Goal: Find specific page/section: Find specific page/section

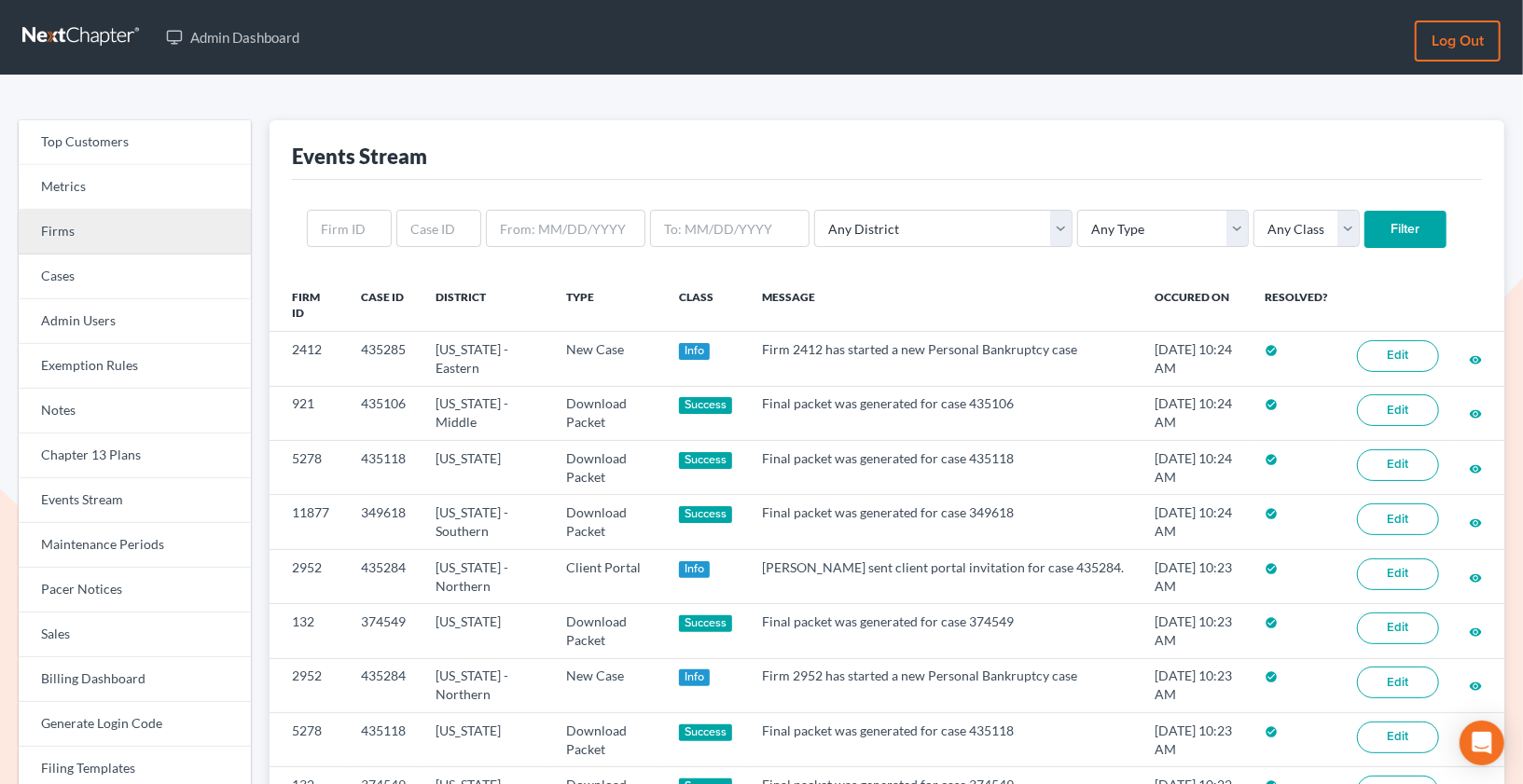
click at [146, 221] on link "Firms" at bounding box center [135, 231] width 232 height 45
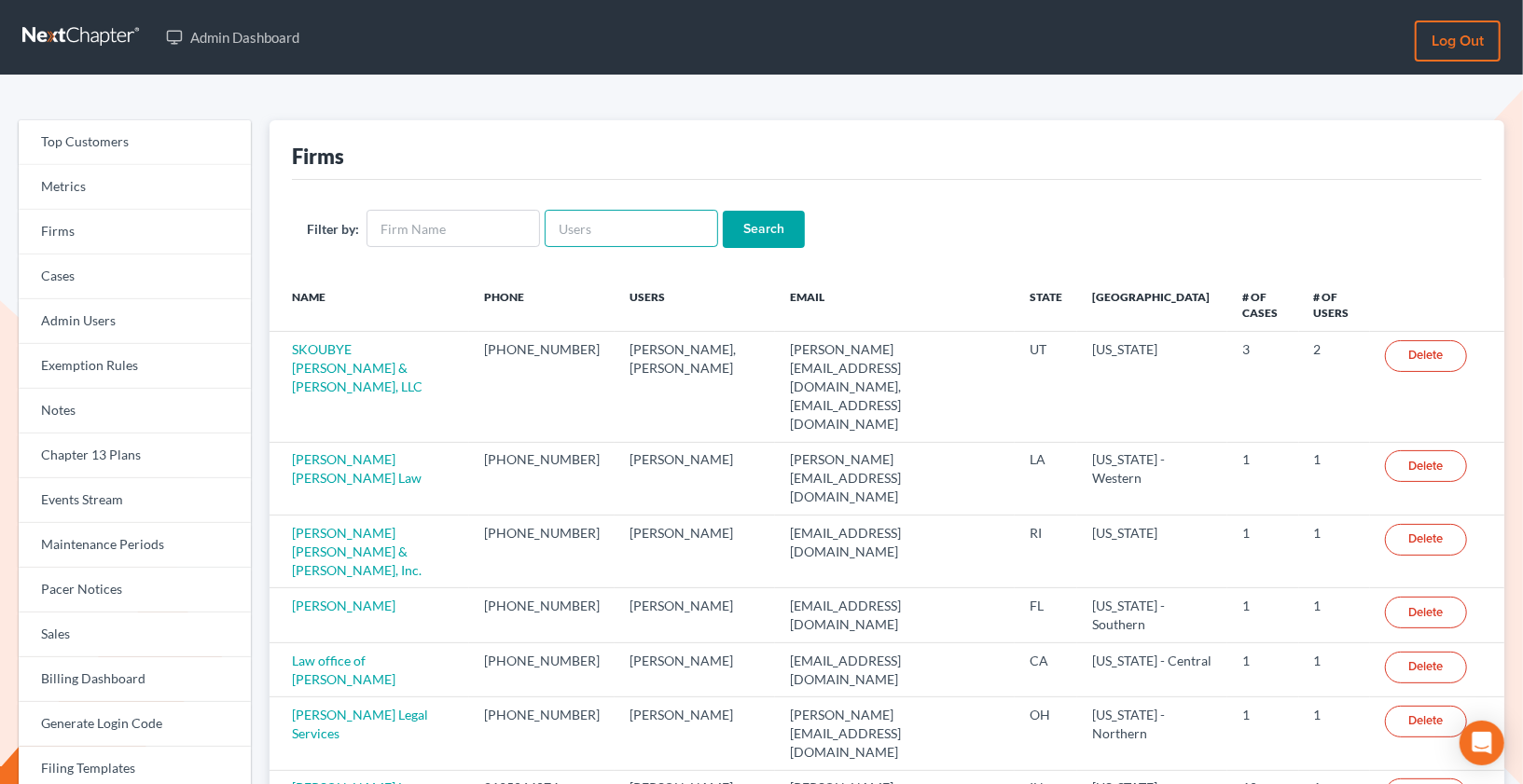
click at [570, 237] on input "text" at bounding box center [631, 228] width 174 height 37
paste input "[EMAIL_ADDRESS][DOMAIN_NAME]"
type input "[EMAIL_ADDRESS][DOMAIN_NAME]"
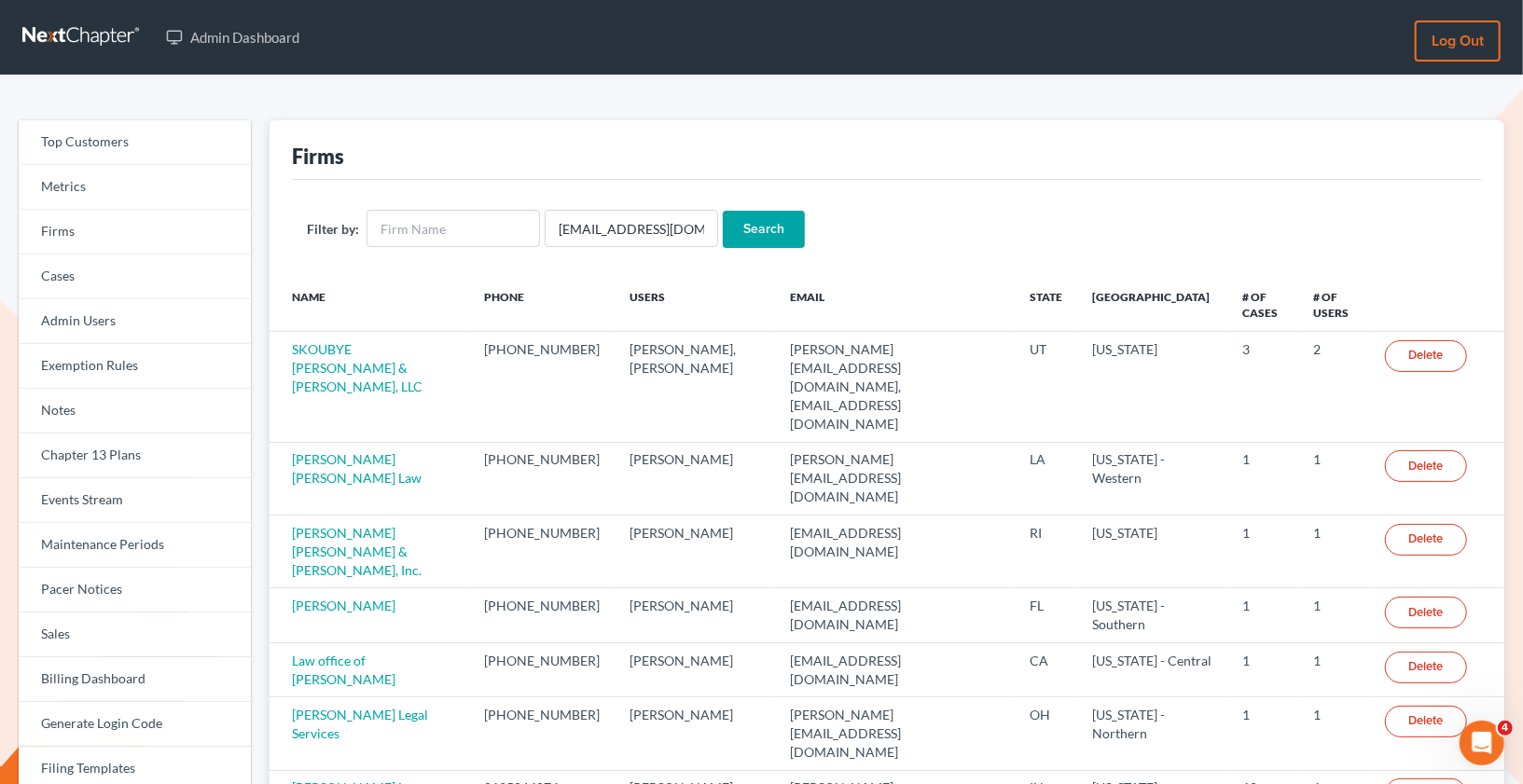
click at [735, 230] on input "Search" at bounding box center [763, 228] width 83 height 37
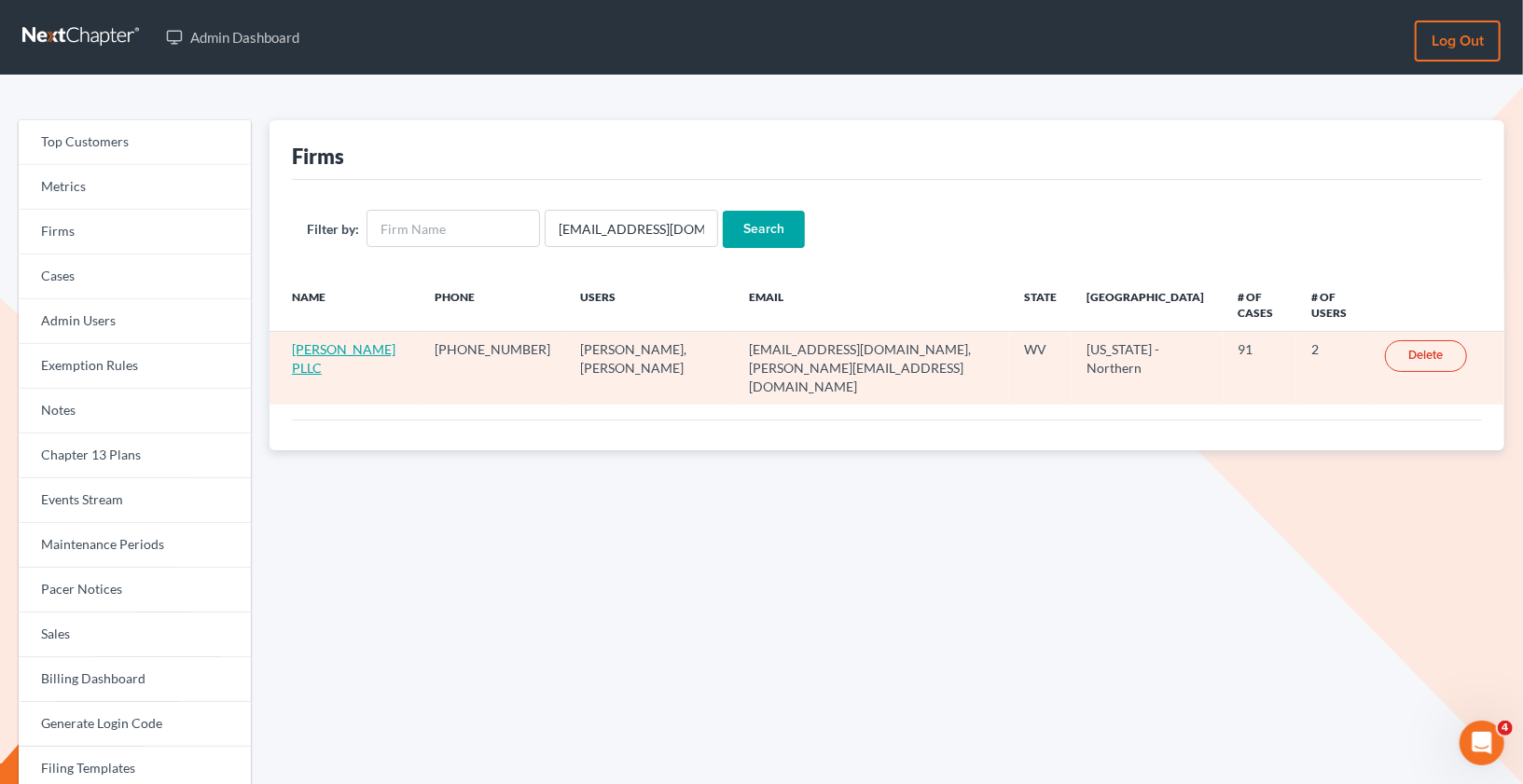
click at [309, 352] on link "[PERSON_NAME] PLLC" at bounding box center [343, 358] width 103 height 34
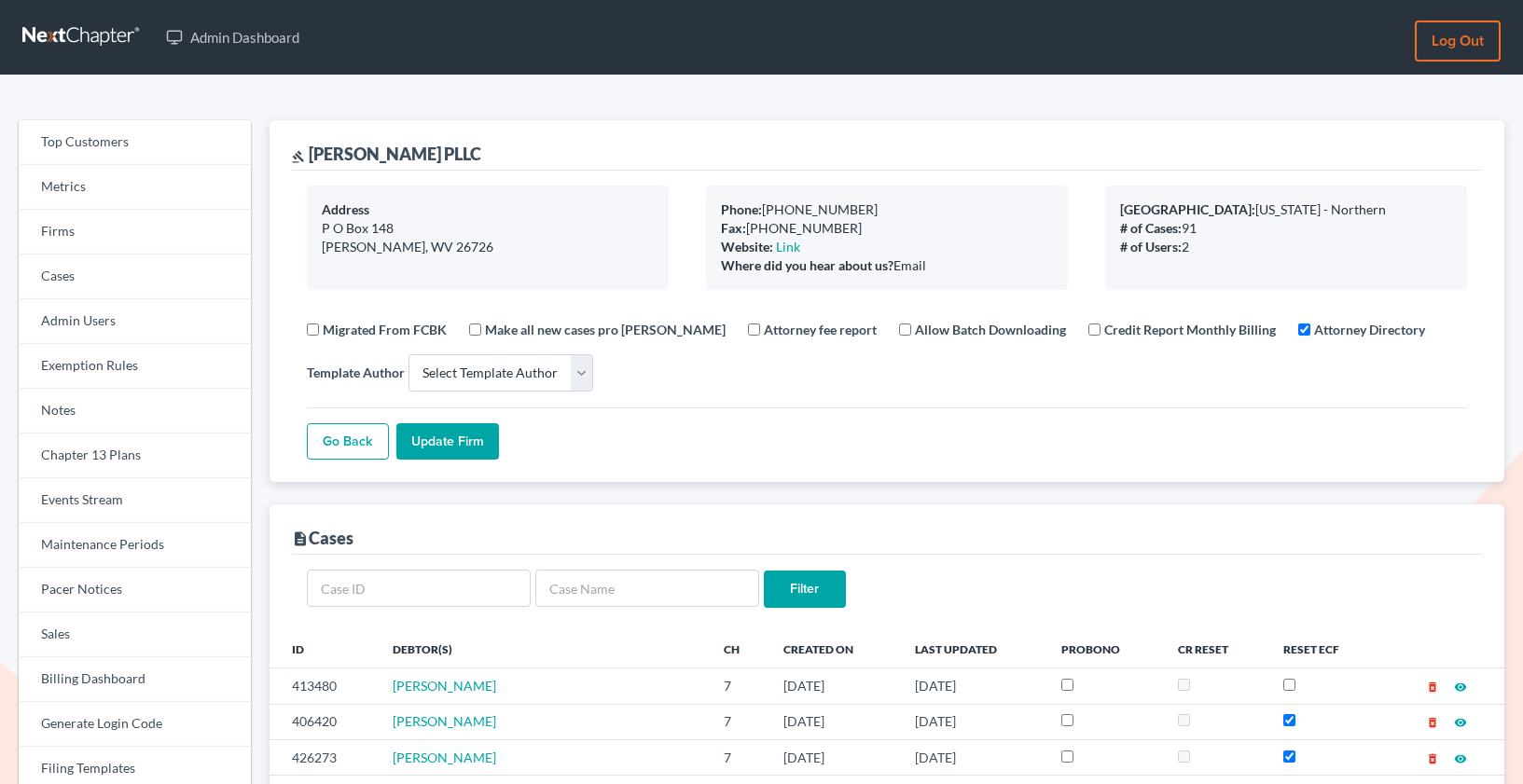
select select
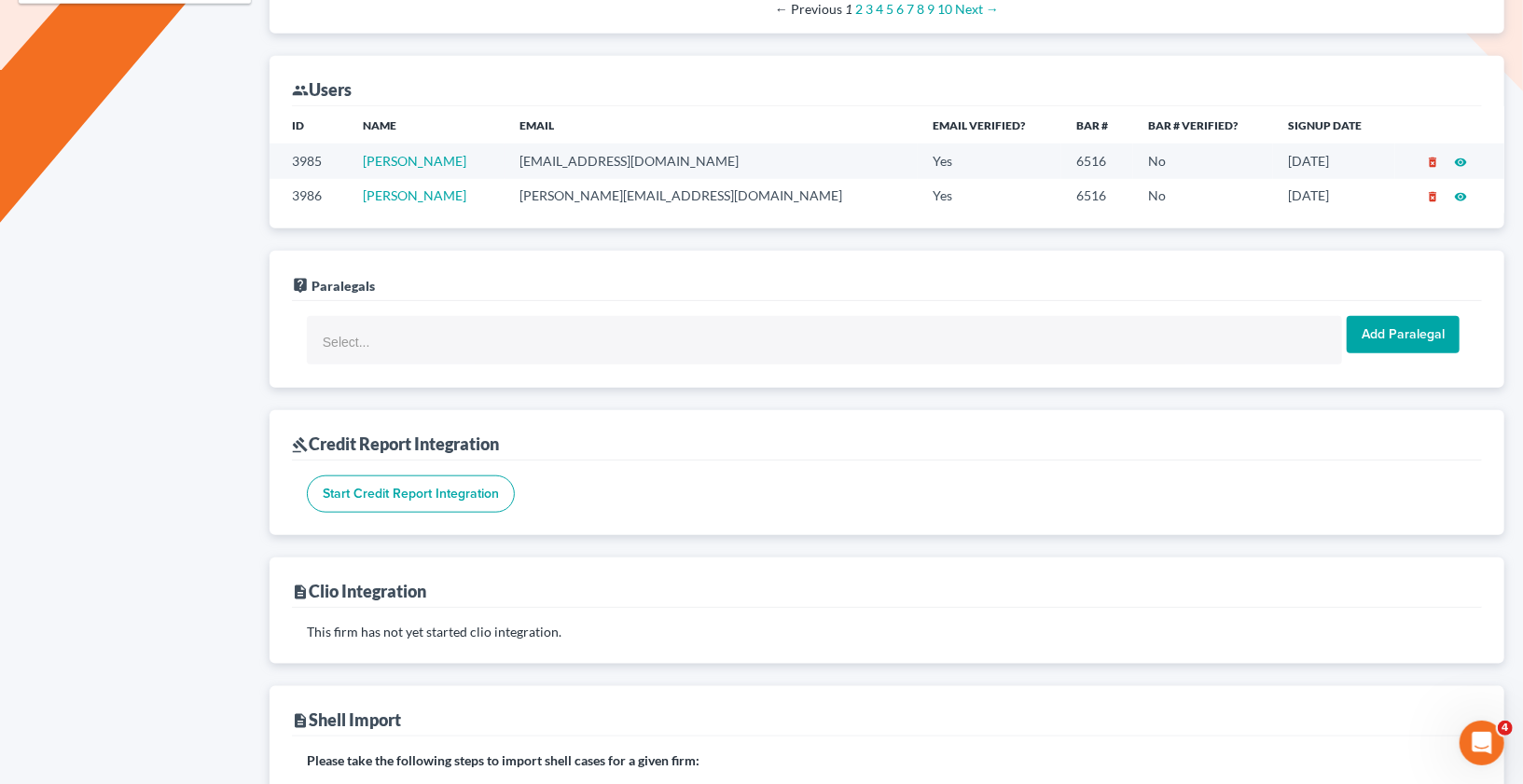
scroll to position [1042, 0]
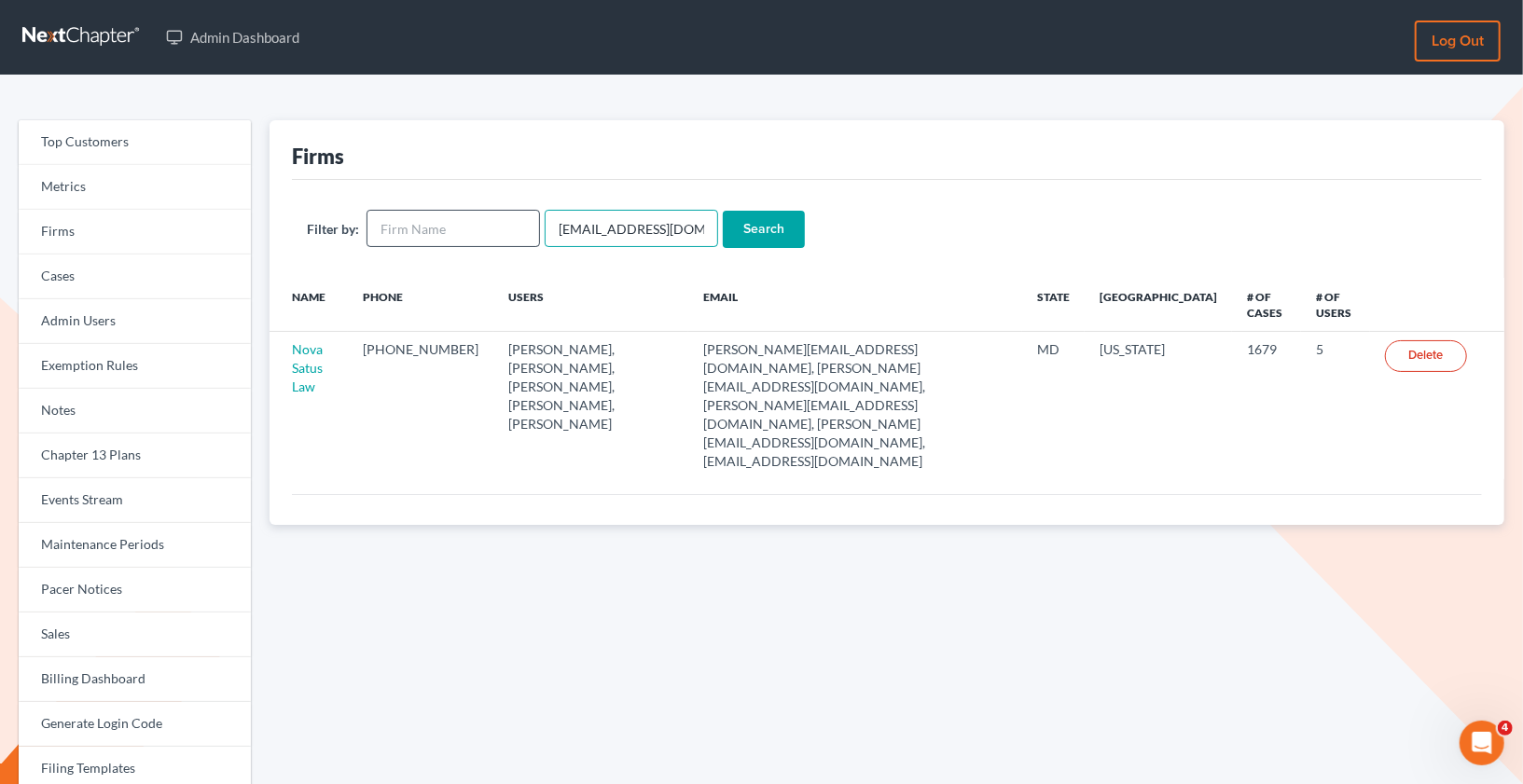
drag, startPoint x: 688, startPoint y: 238, endPoint x: 523, endPoint y: 212, distance: 167.0
click at [523, 213] on form "Filter by: emabuena@gmail.com Search" at bounding box center [887, 228] width 1160 height 38
paste input "max@maxwhitelawyer"
type input "max@maxwhitelawyer.com"
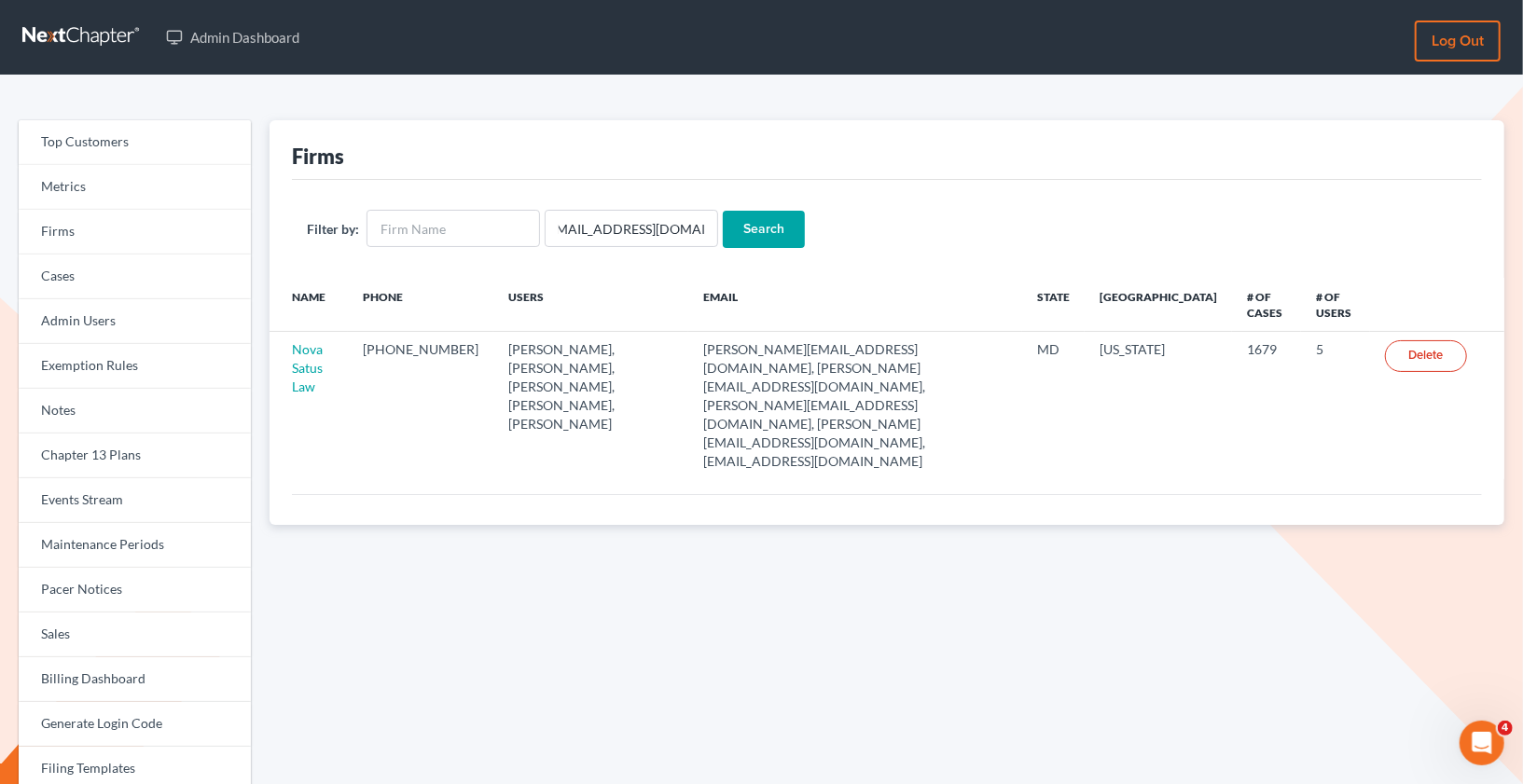
scroll to position [0, 0]
click at [766, 233] on input "Search" at bounding box center [763, 228] width 83 height 37
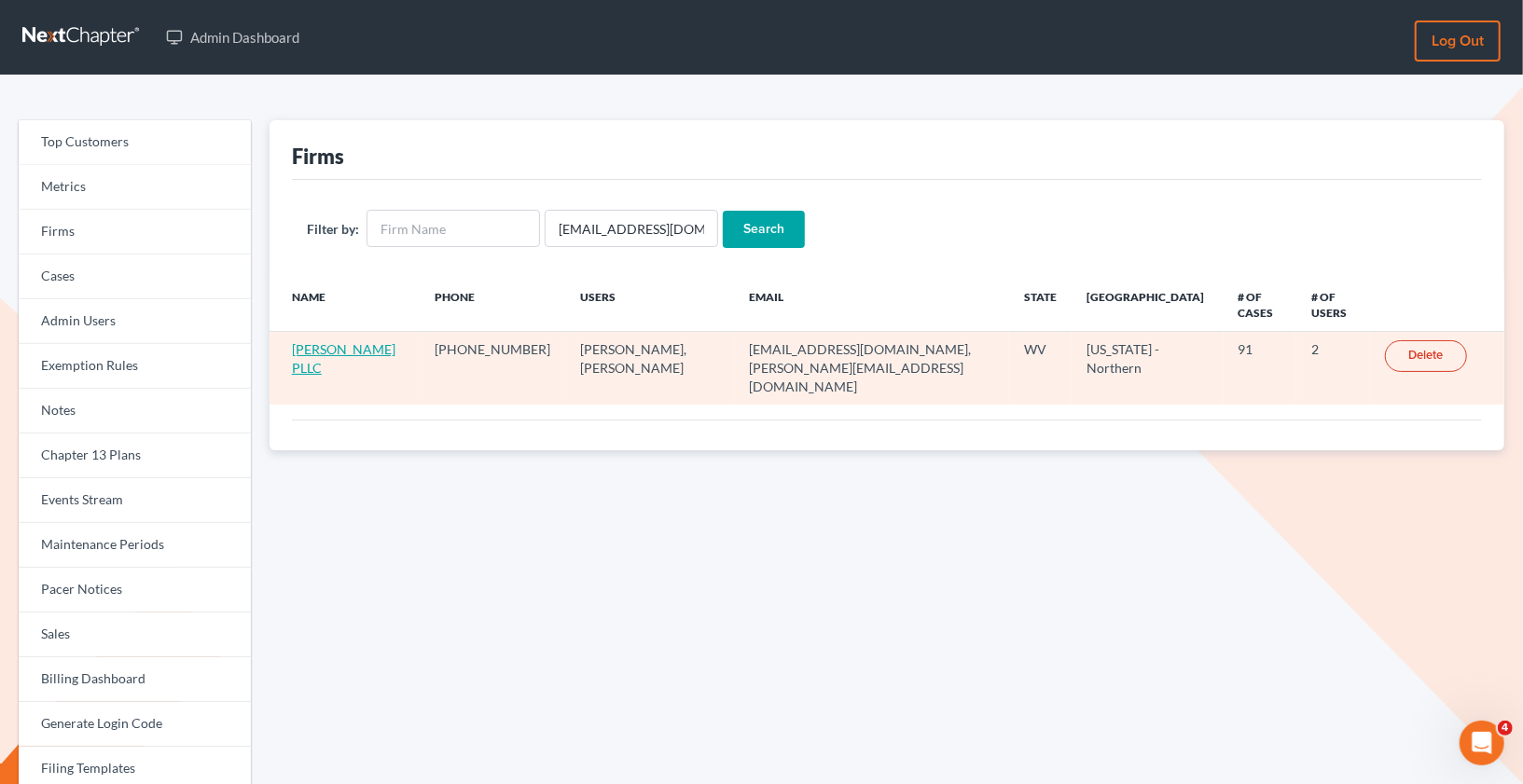
click at [334, 351] on link "Max H. White PLLC" at bounding box center [343, 358] width 103 height 34
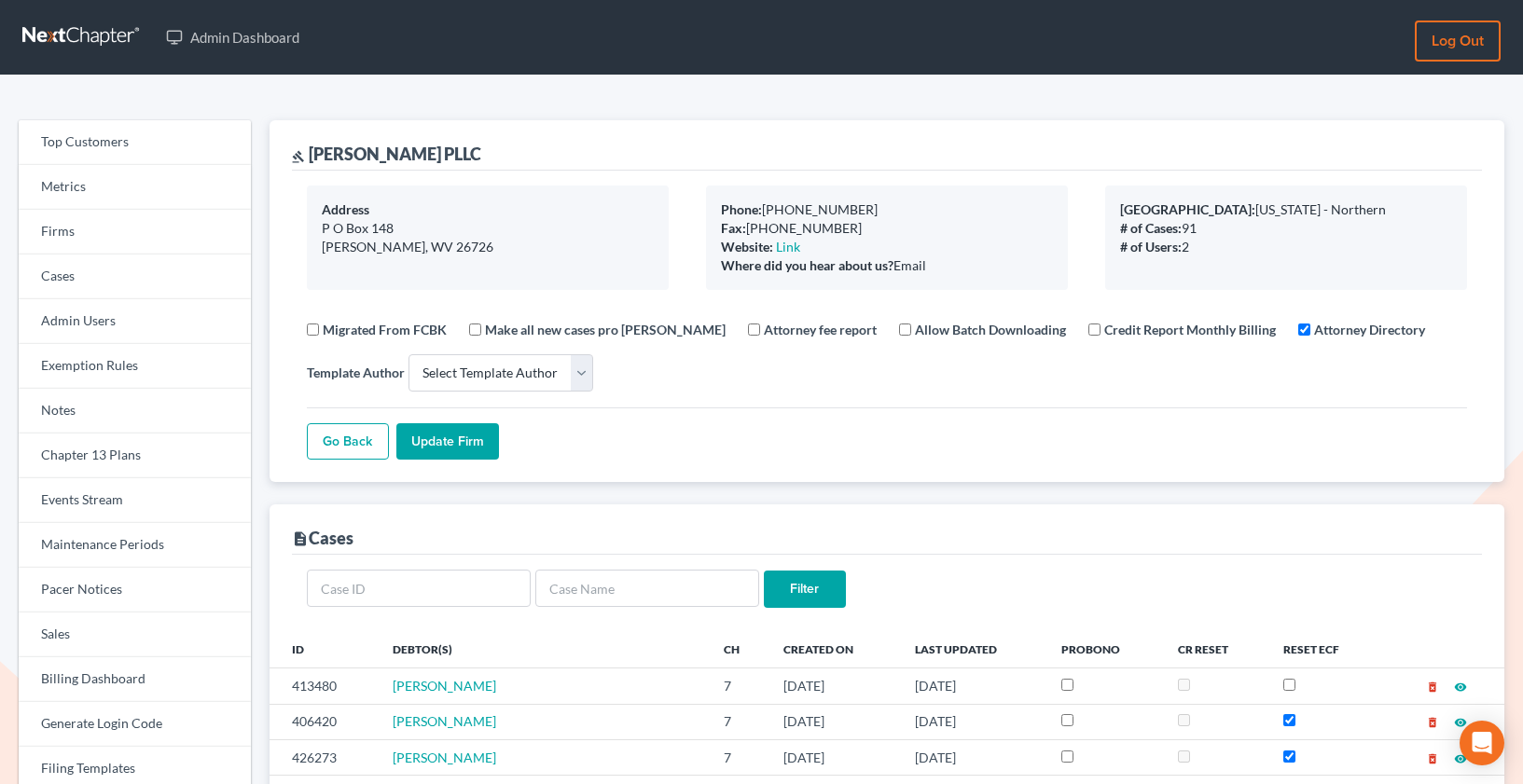
select select
click at [58, 245] on link "Firms" at bounding box center [135, 231] width 232 height 45
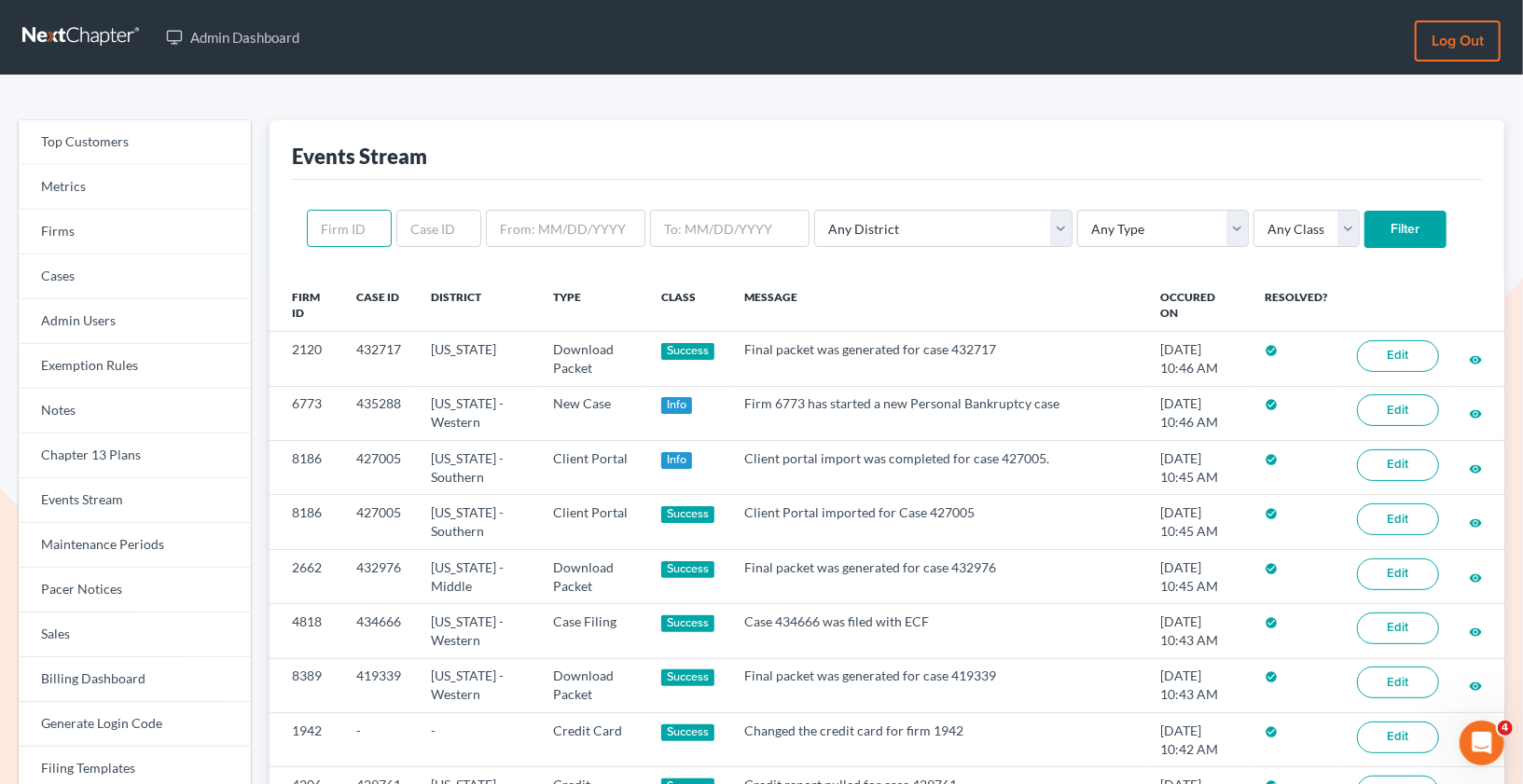
click at [344, 234] on input "text" at bounding box center [349, 228] width 84 height 37
paste input "2796"
type input "2796"
click at [1365, 239] on input "Filter" at bounding box center [1405, 228] width 83 height 37
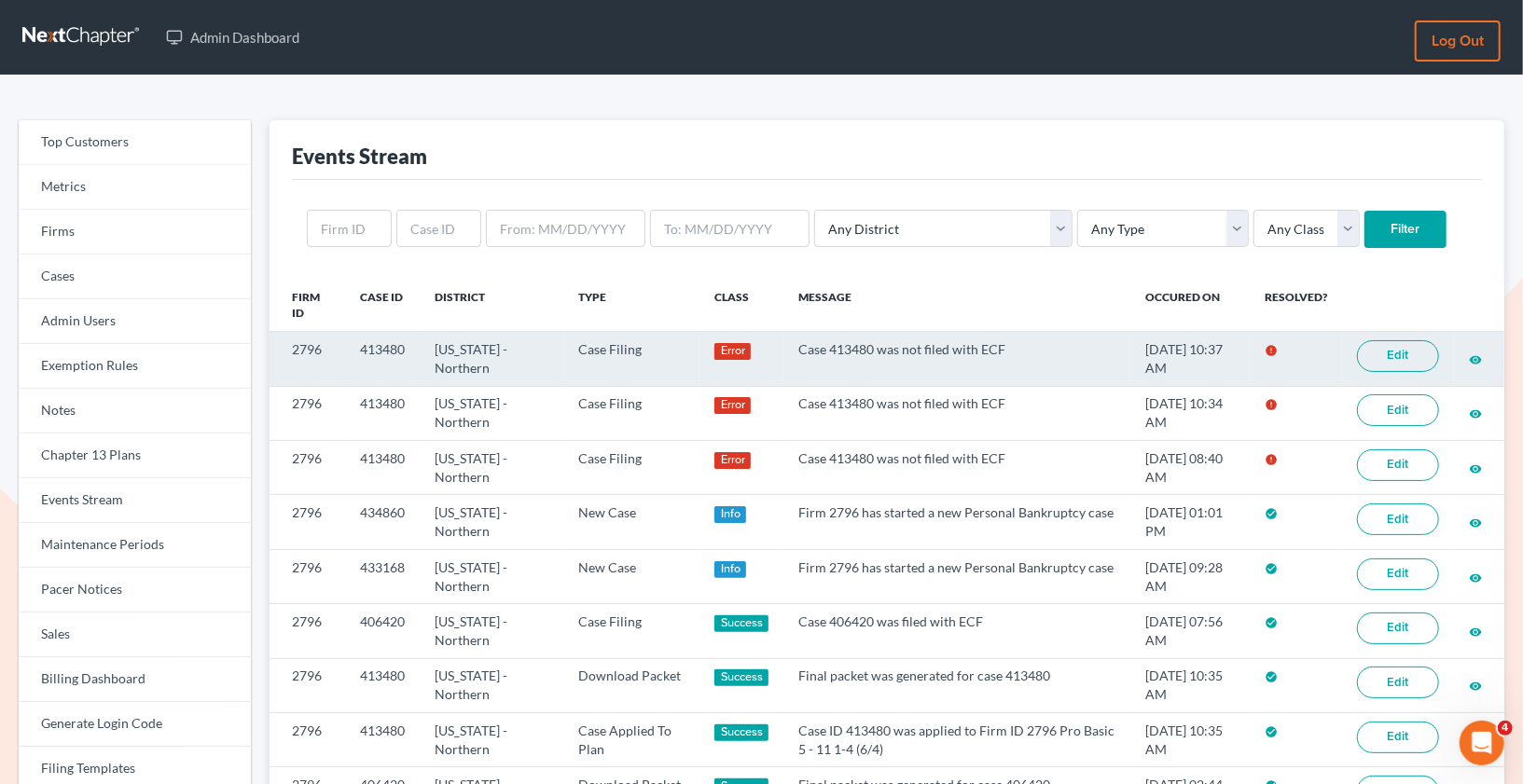
click at [1378, 354] on link "Edit" at bounding box center [1398, 356] width 83 height 31
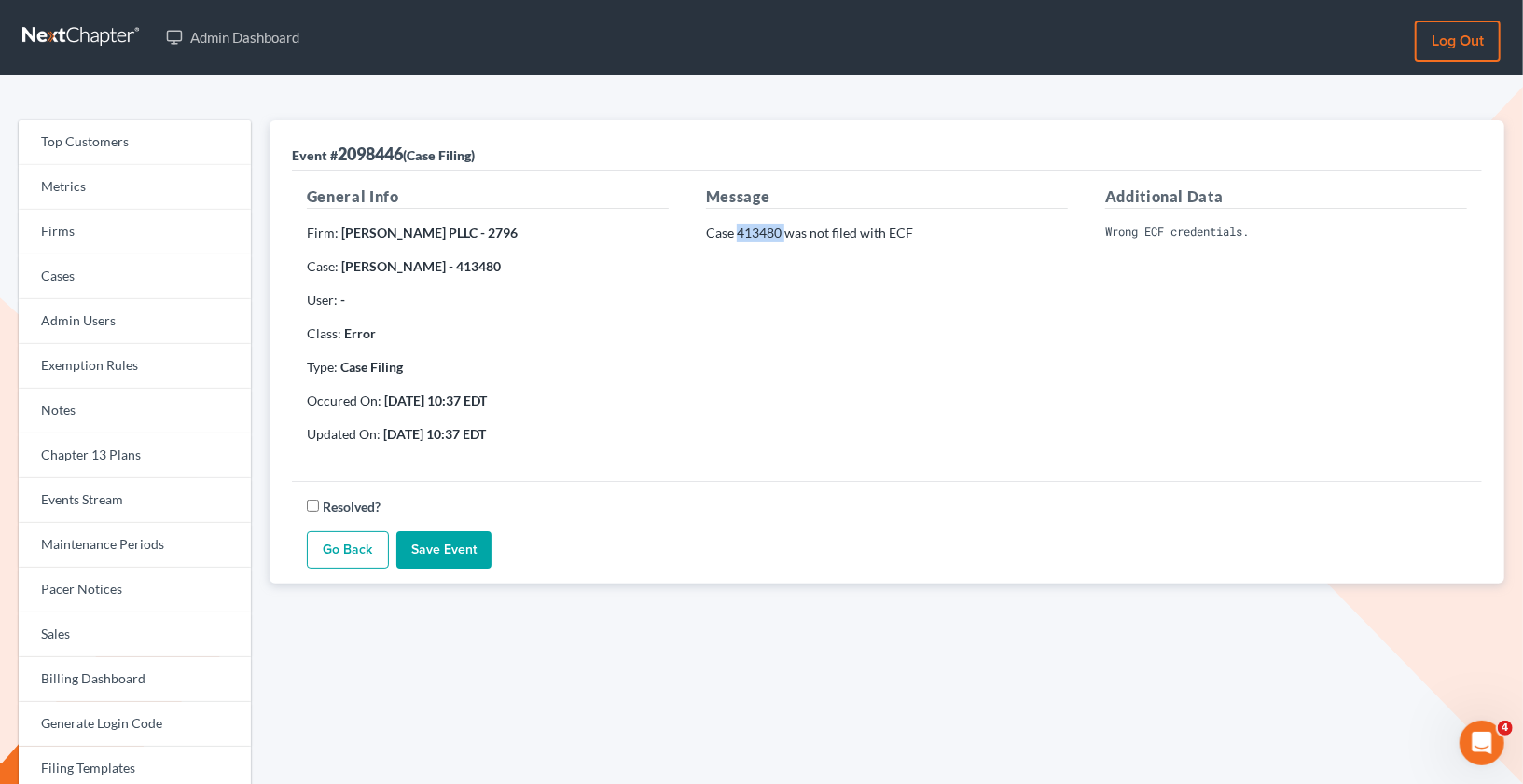
drag, startPoint x: 783, startPoint y: 231, endPoint x: 737, endPoint y: 231, distance: 46.0
click at [737, 231] on p "Case 413480 was not filed with ECF" at bounding box center [887, 233] width 362 height 19
copy p "413480"
click at [135, 231] on link "Firms" at bounding box center [135, 231] width 232 height 45
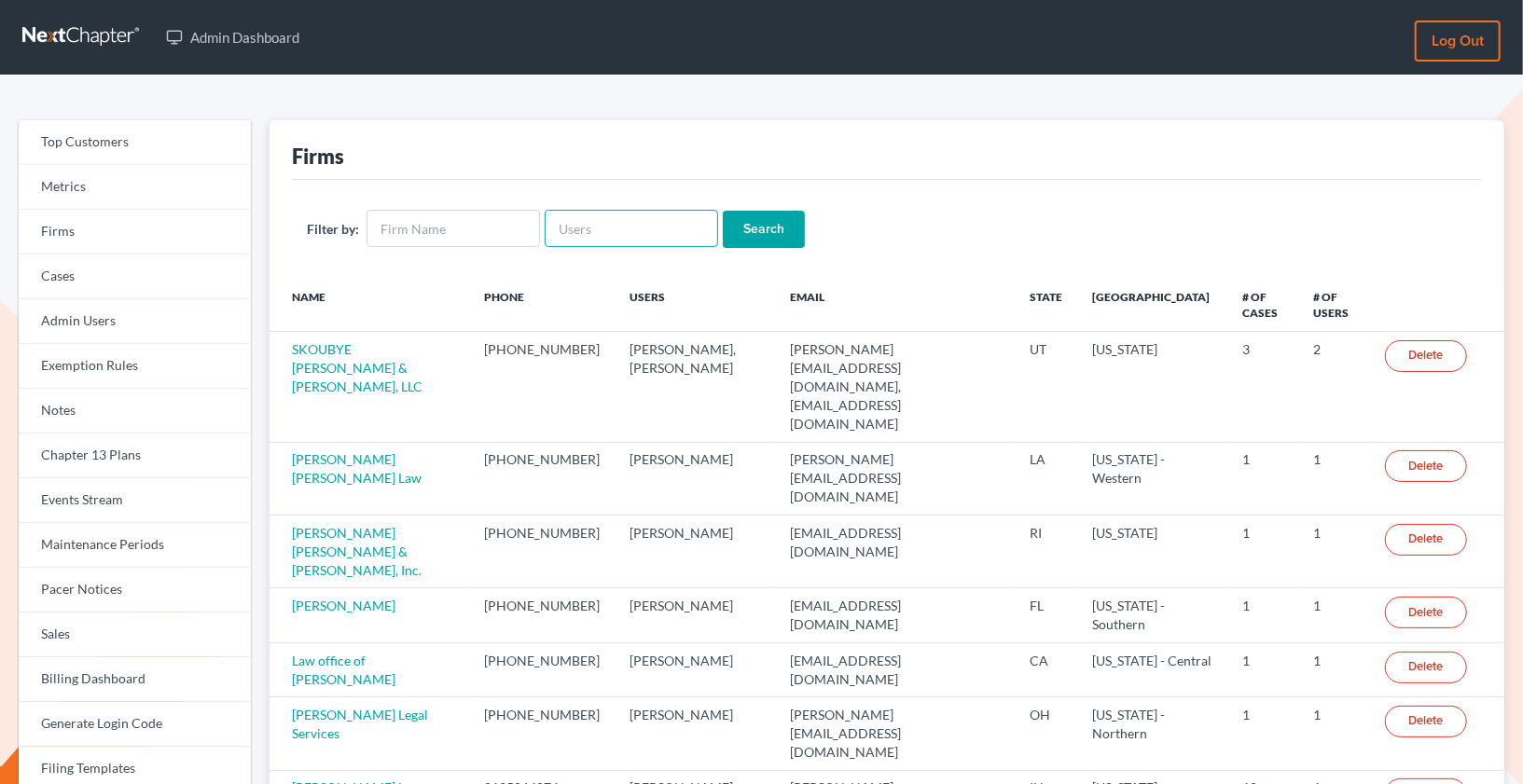
click at [635, 233] on input "text" at bounding box center [631, 228] width 174 height 37
paste input "[EMAIL_ADDRESS][DOMAIN_NAME]"
type input "[EMAIL_ADDRESS][DOMAIN_NAME]"
click at [731, 219] on input "Search" at bounding box center [763, 228] width 83 height 37
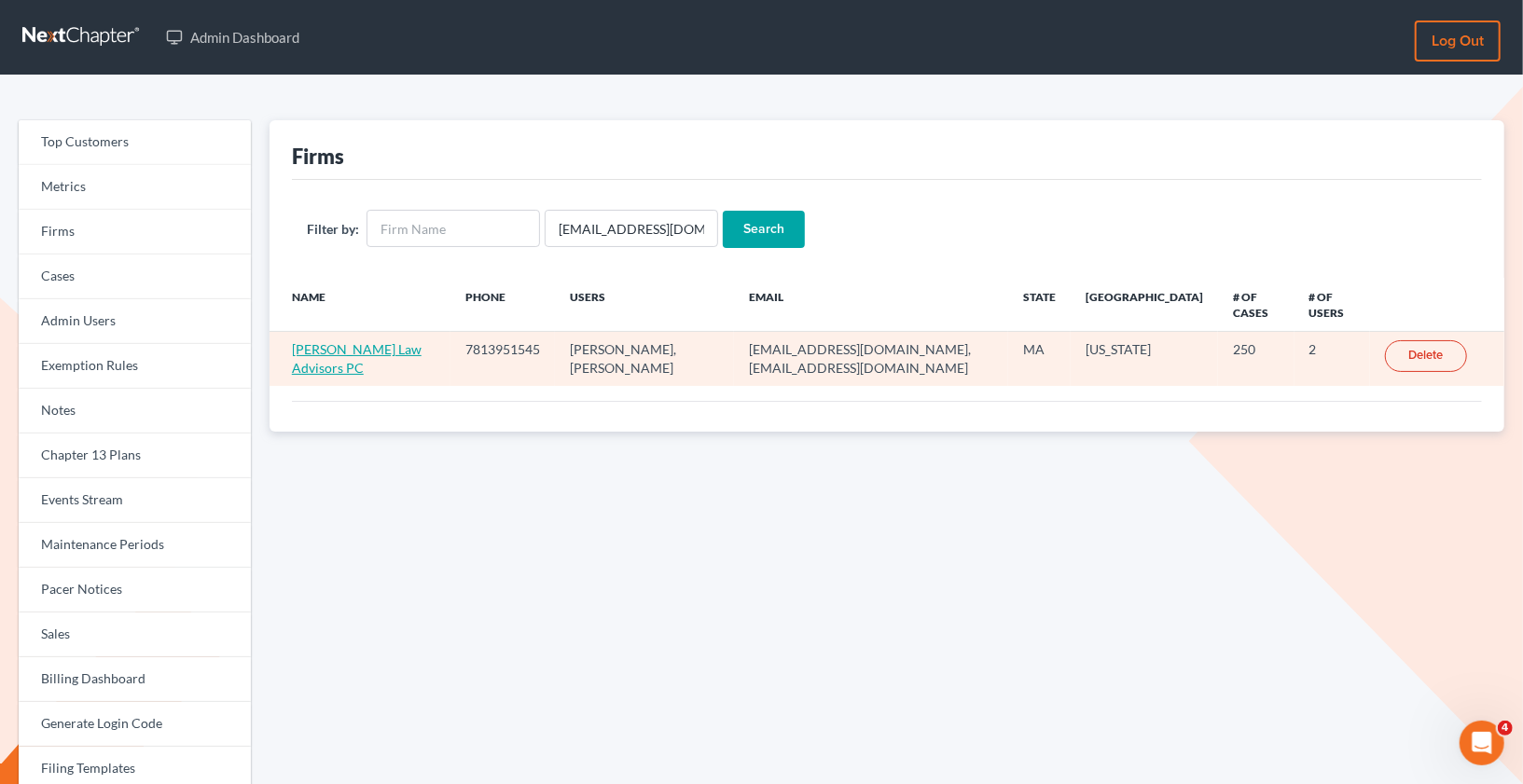
click at [346, 341] on link "[PERSON_NAME] Law Advisors PC" at bounding box center [357, 358] width 130 height 34
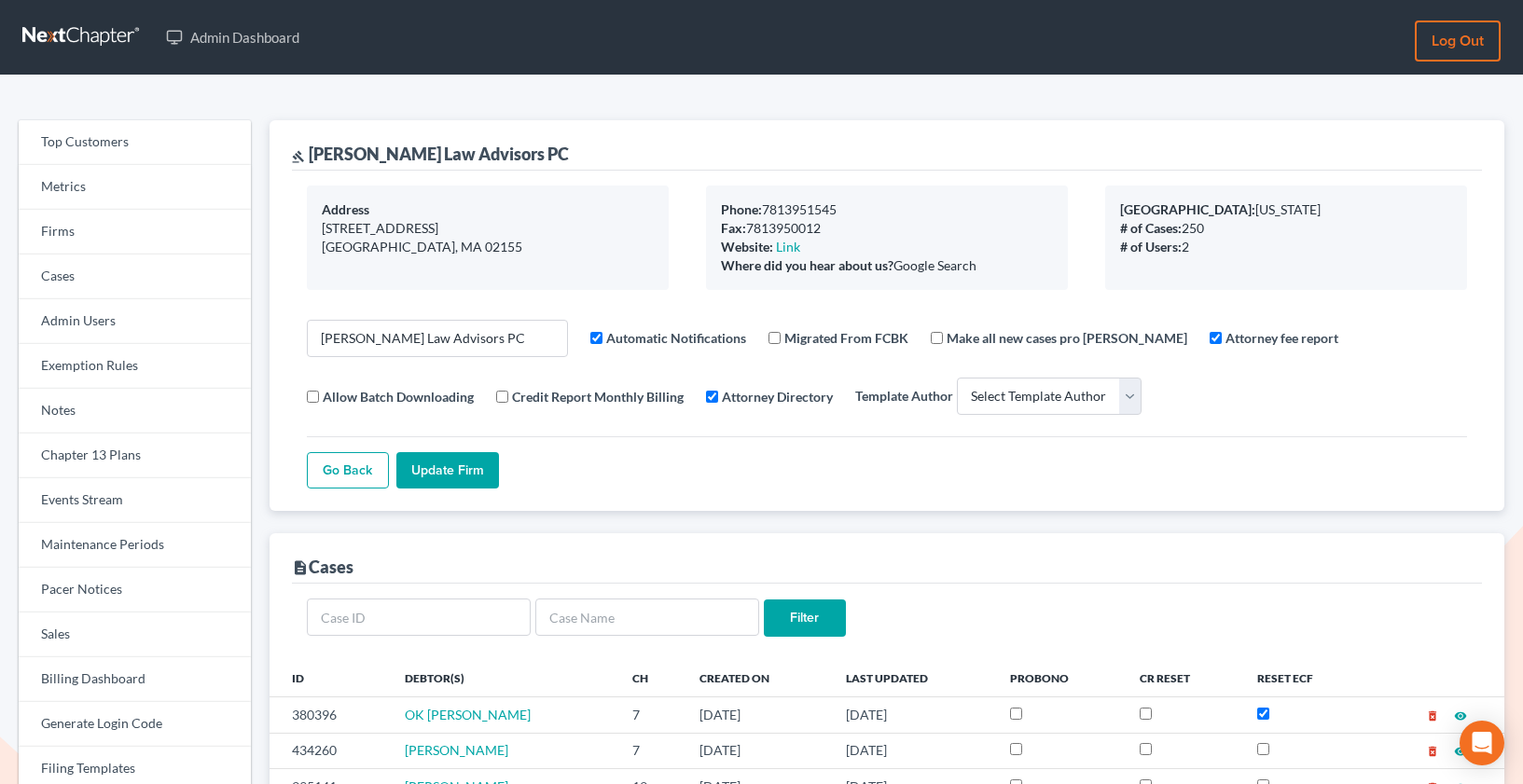
select select
click at [101, 238] on link "Firms" at bounding box center [135, 231] width 232 height 45
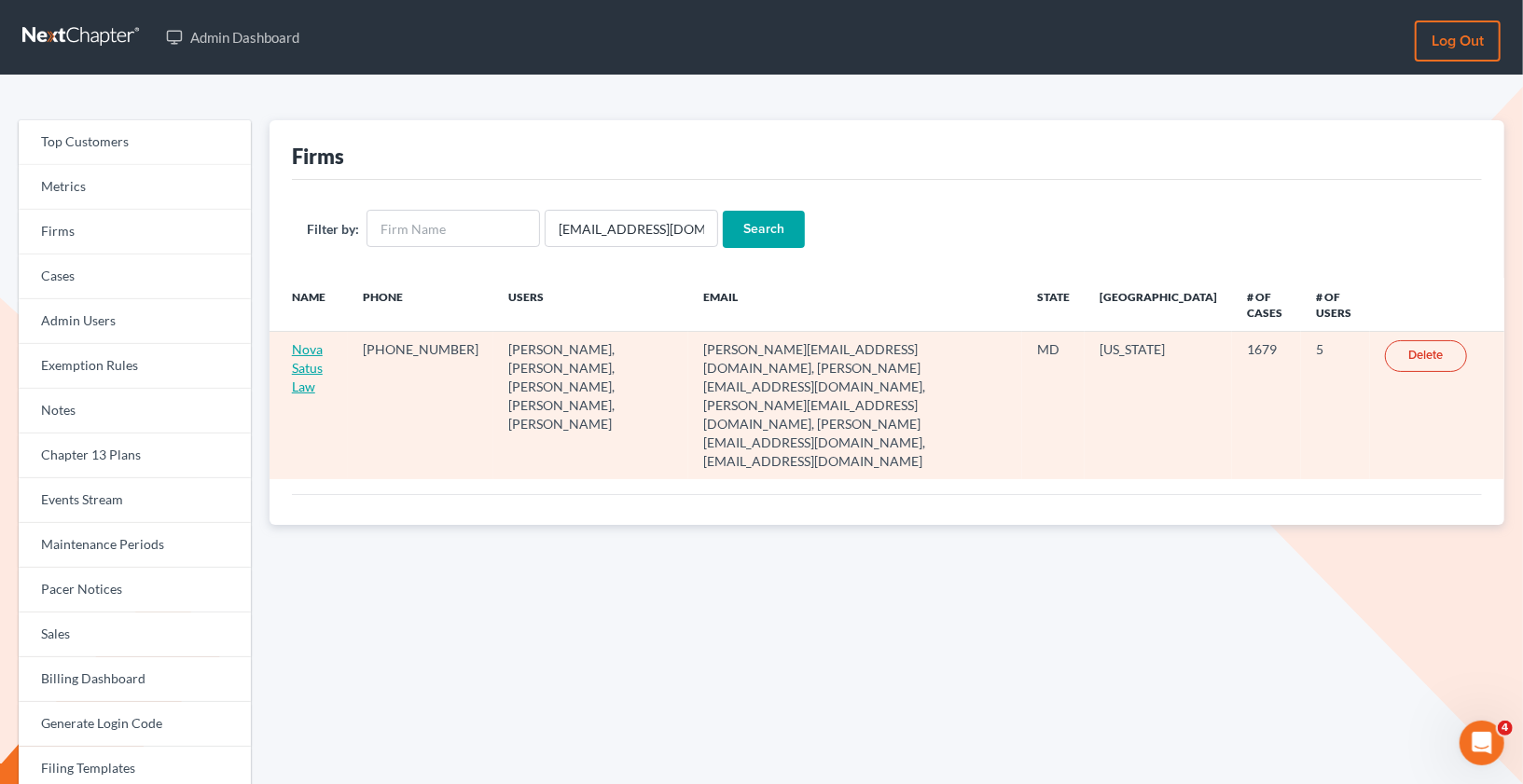
click at [309, 366] on link "Nova Satus Law" at bounding box center [307, 368] width 30 height 53
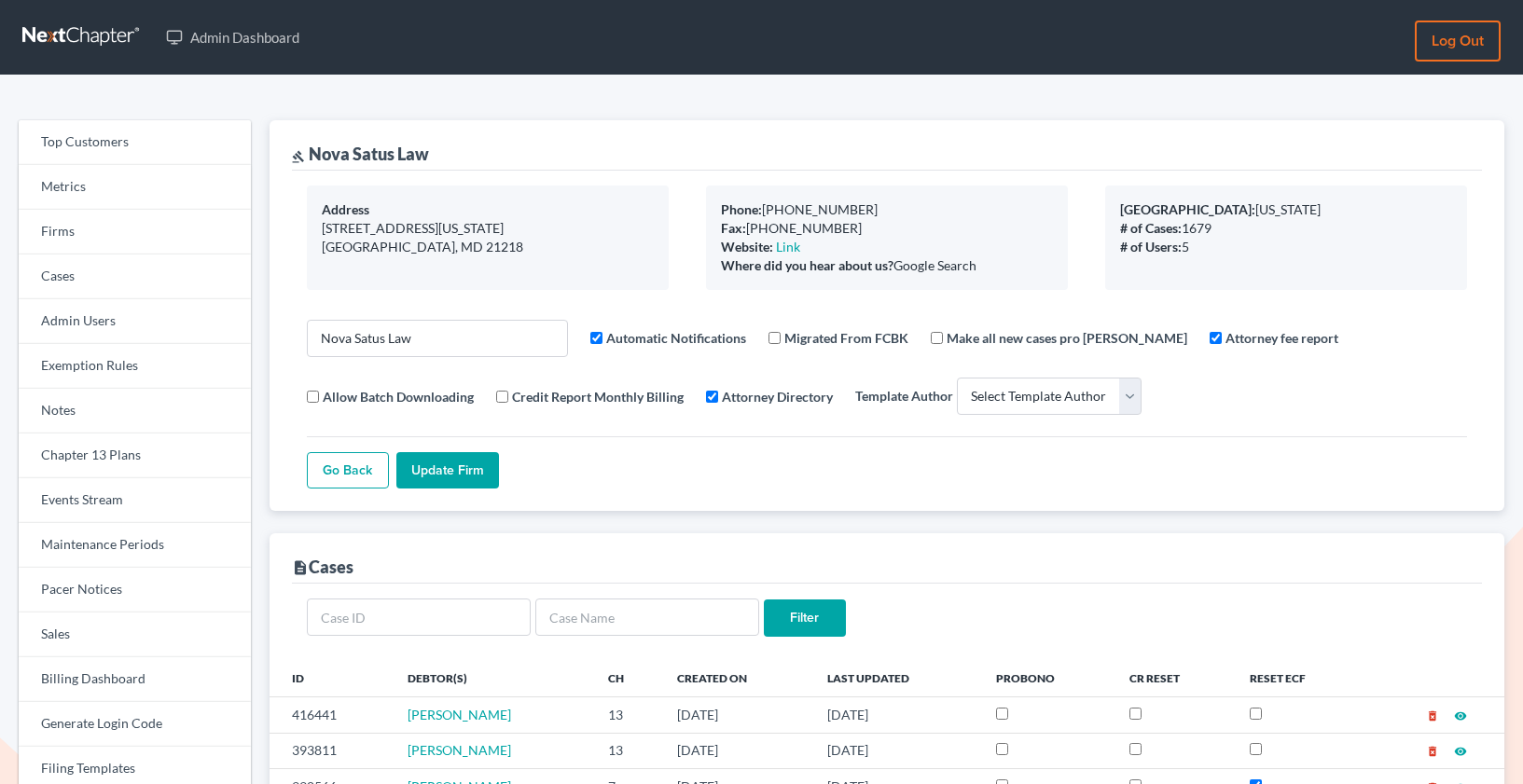
select select
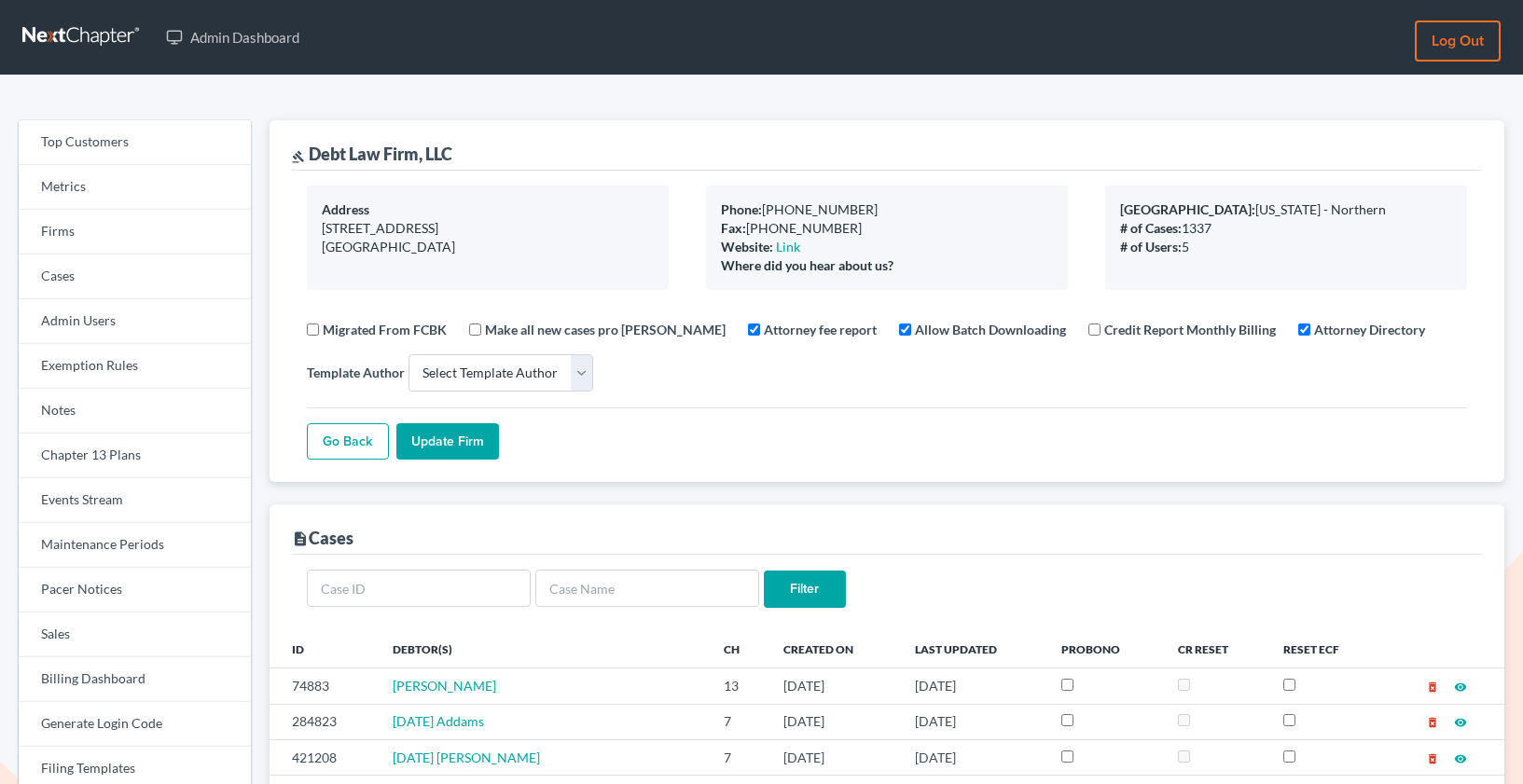
select select
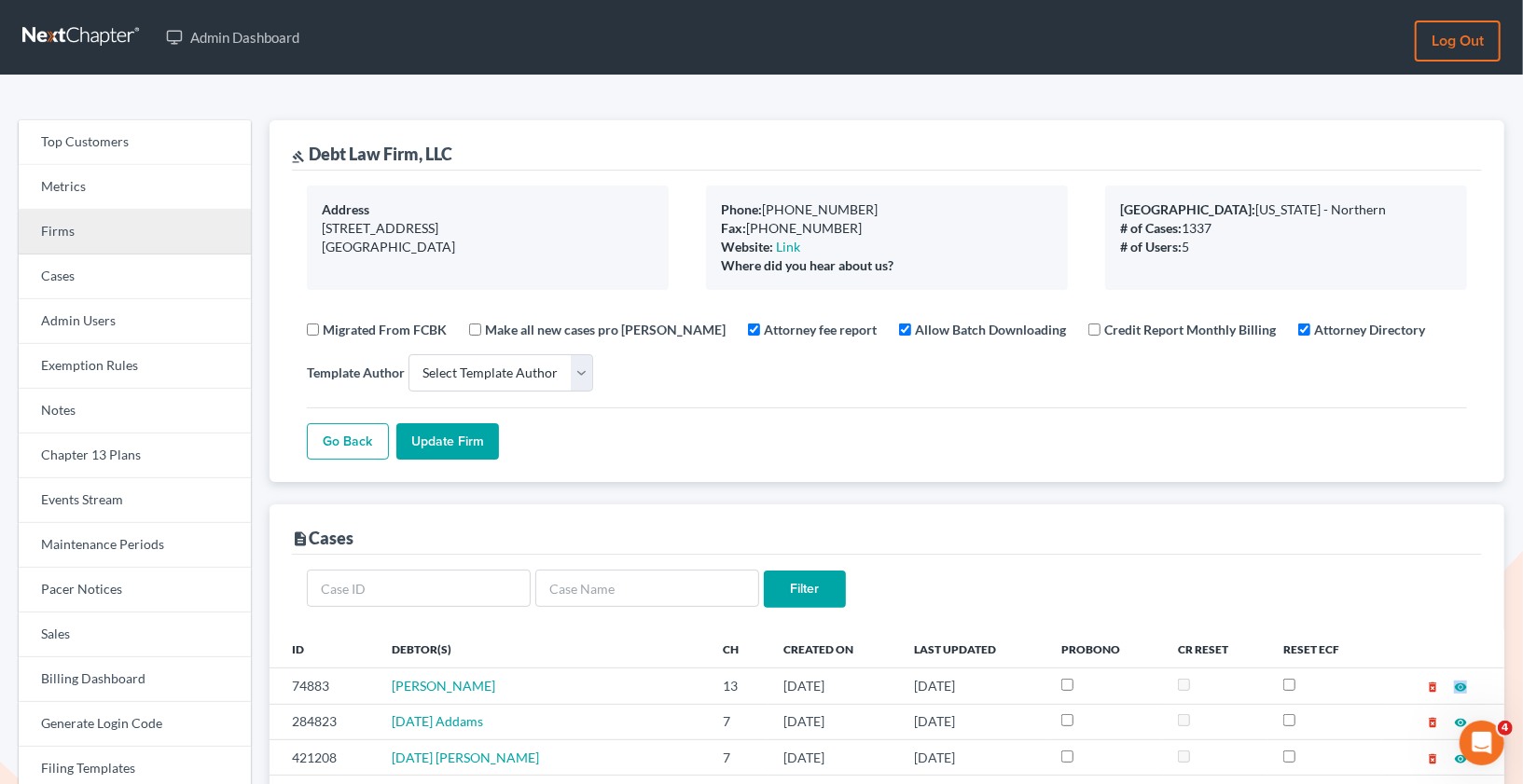
click at [126, 236] on link "Firms" at bounding box center [135, 231] width 232 height 45
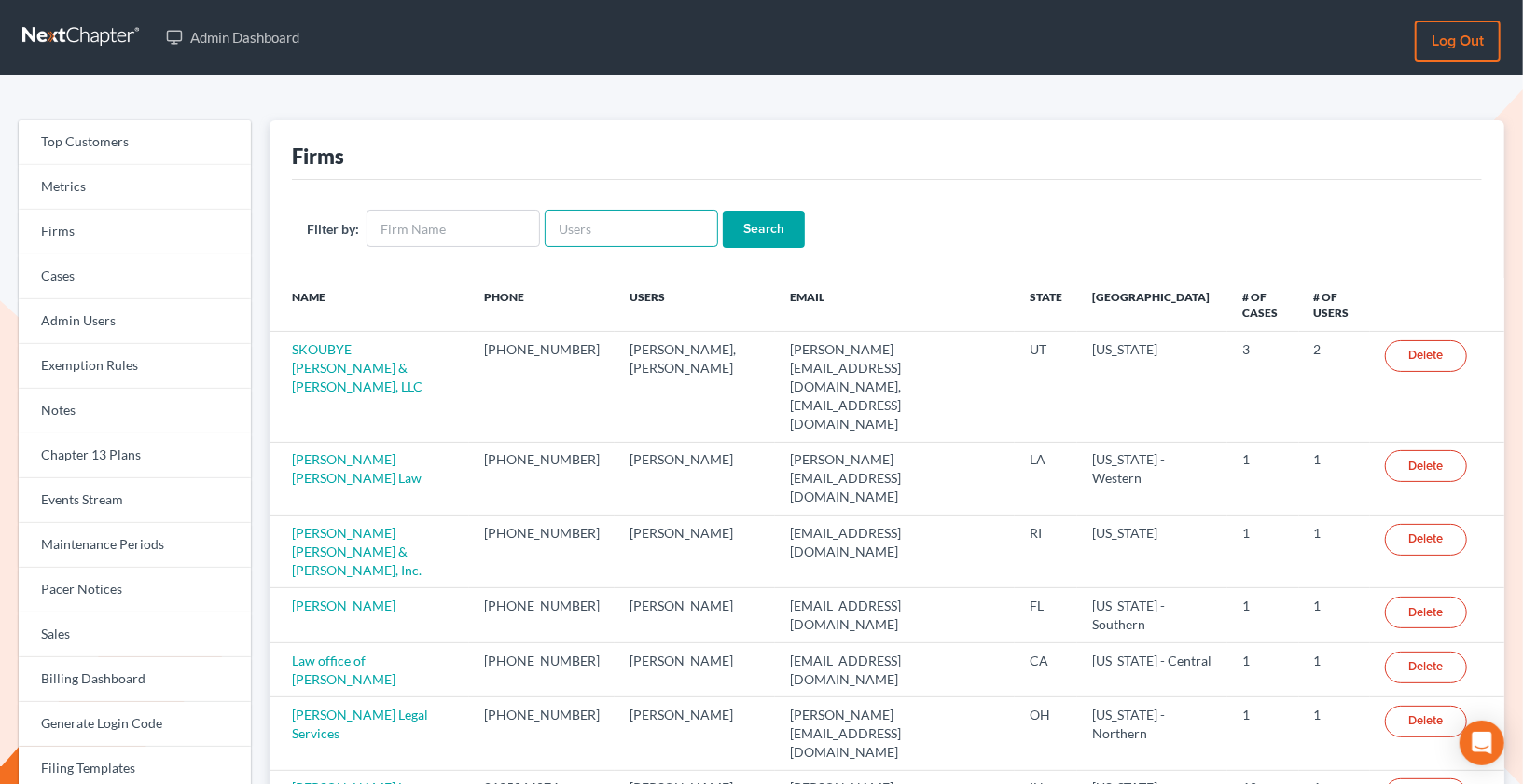
click at [589, 221] on input "text" at bounding box center [631, 228] width 174 height 37
paste input "[EMAIL_ADDRESS][DOMAIN_NAME]"
type input "[EMAIL_ADDRESS][DOMAIN_NAME]"
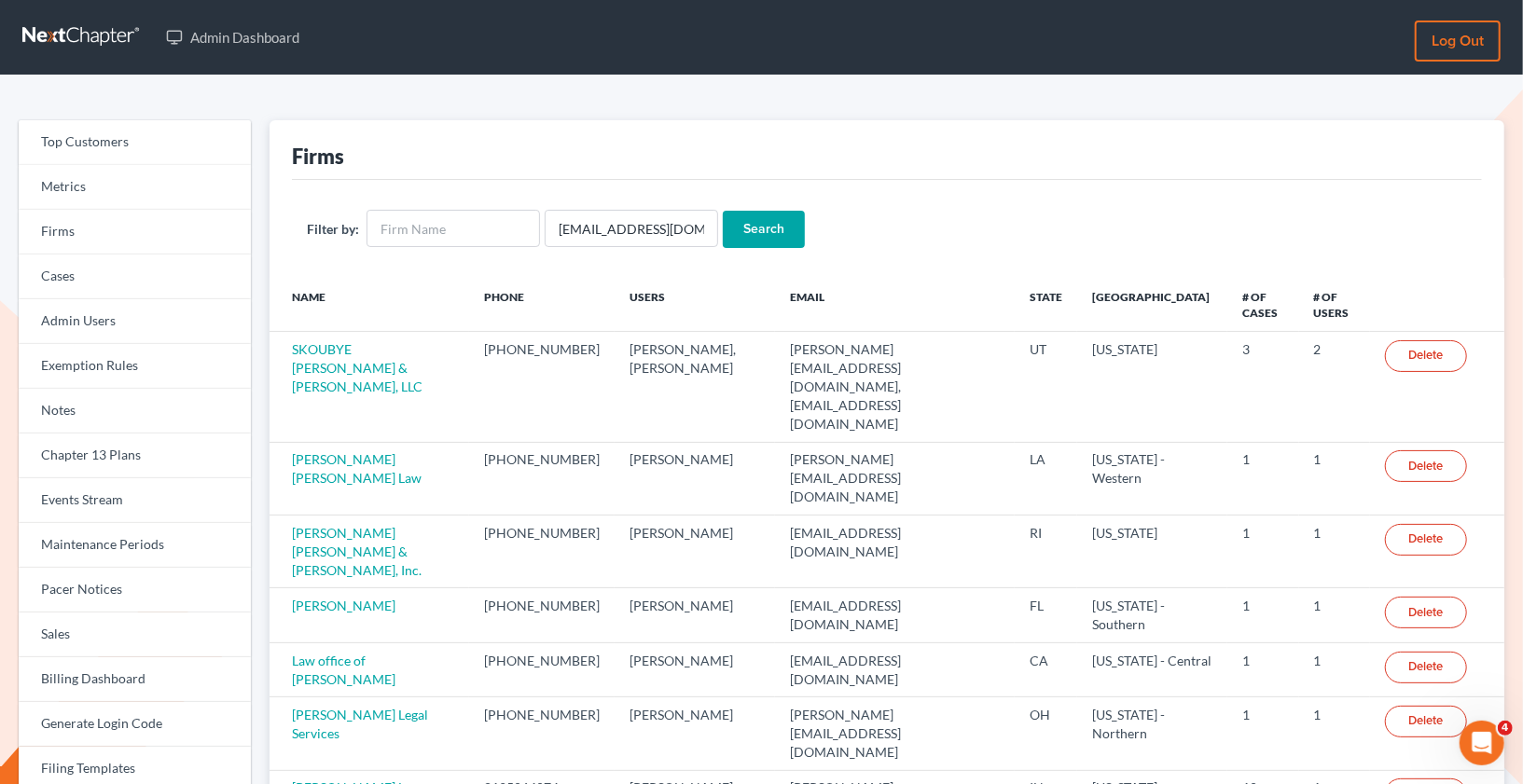
click at [738, 236] on input "Search" at bounding box center [763, 228] width 83 height 37
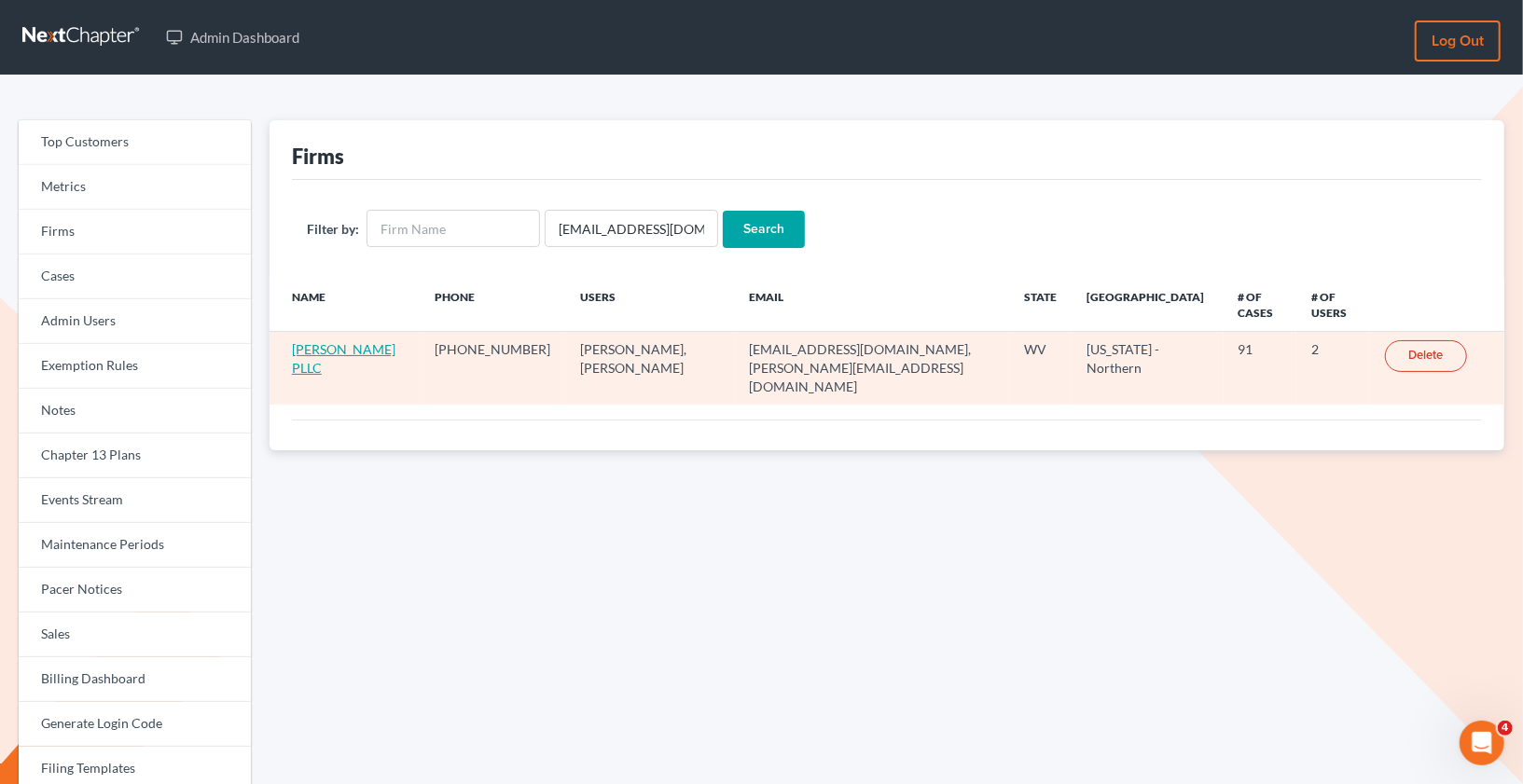
click at [363, 346] on link "[PERSON_NAME] PLLC" at bounding box center [343, 358] width 103 height 34
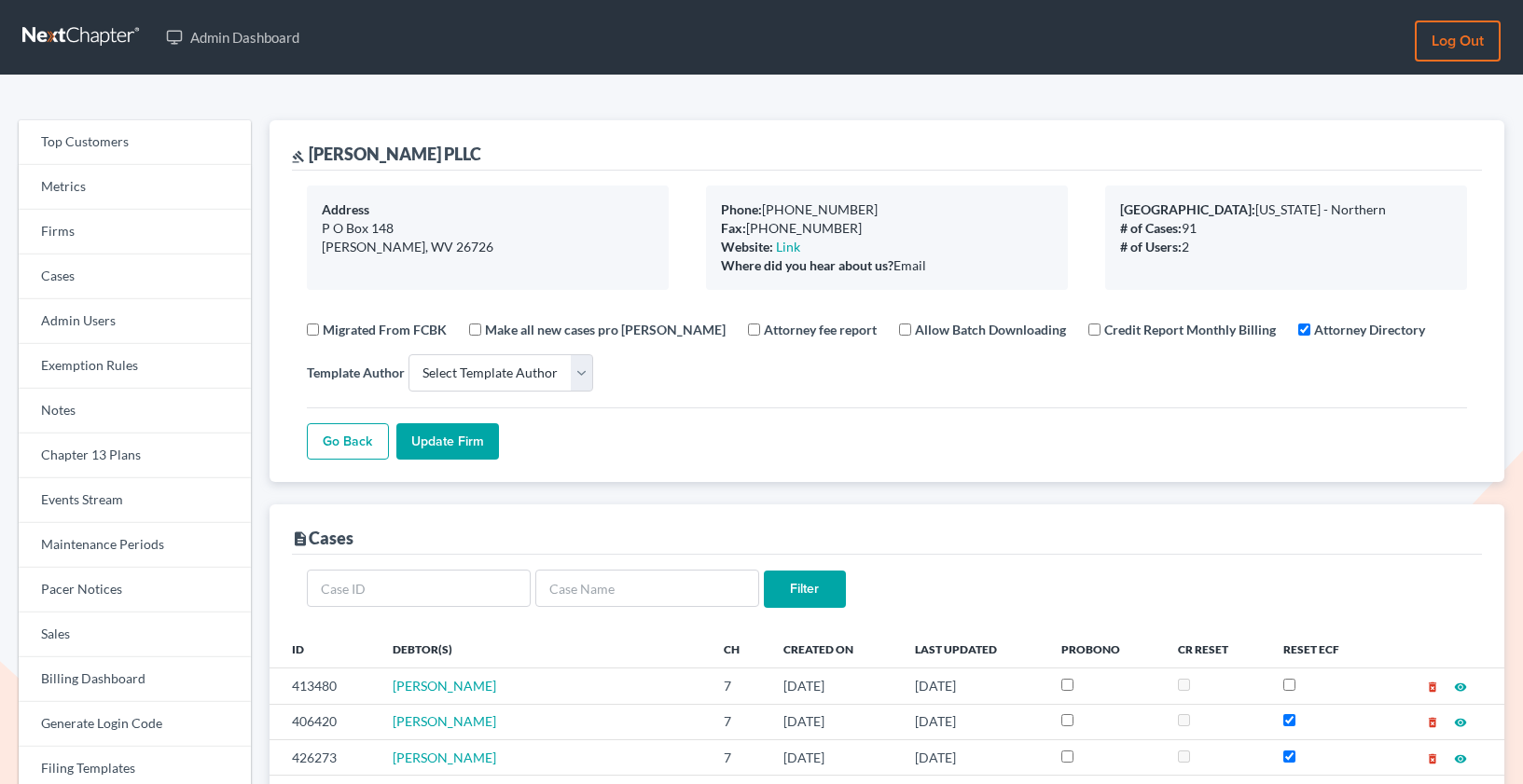
select select
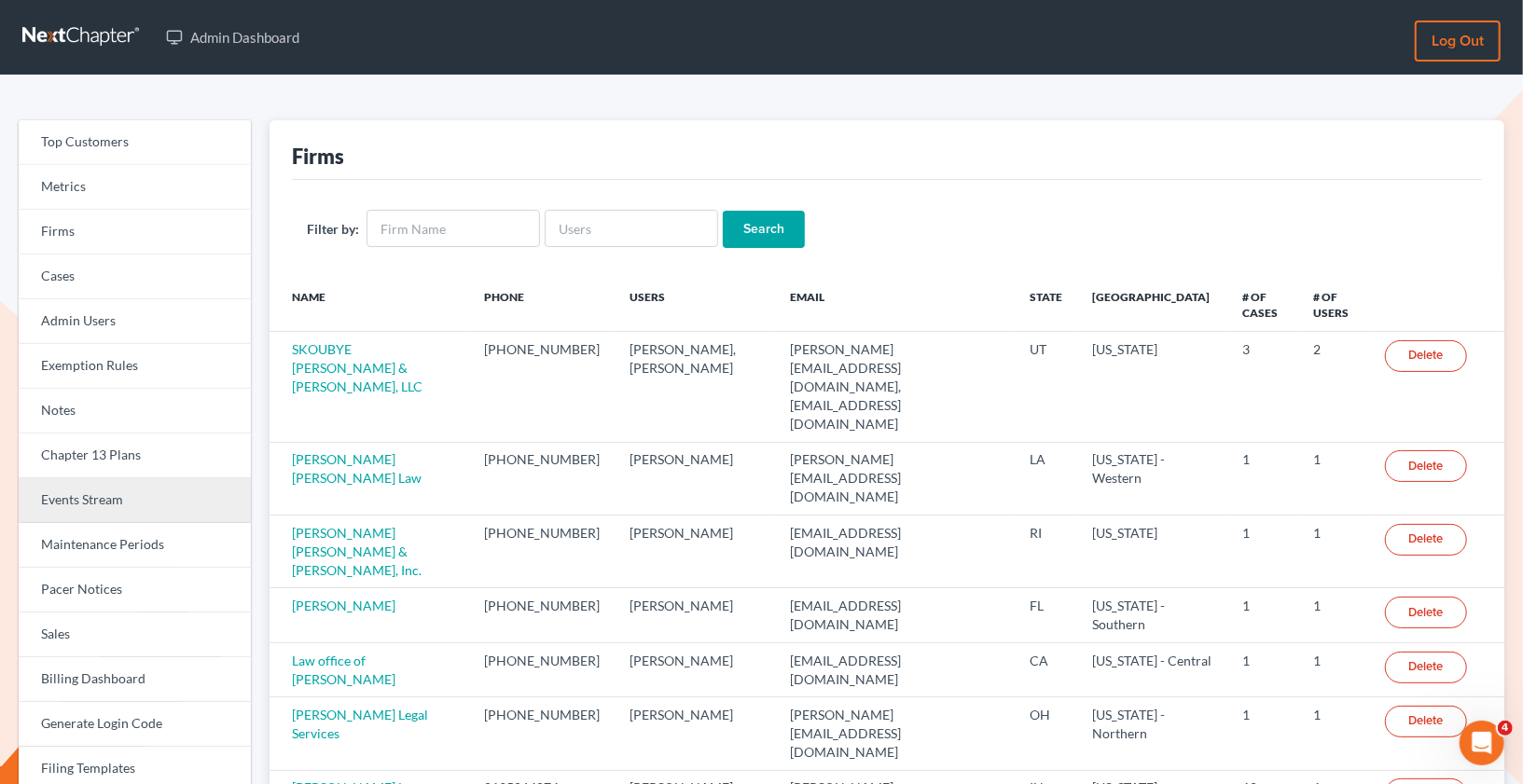
click at [135, 513] on link "Events Stream" at bounding box center [135, 500] width 232 height 45
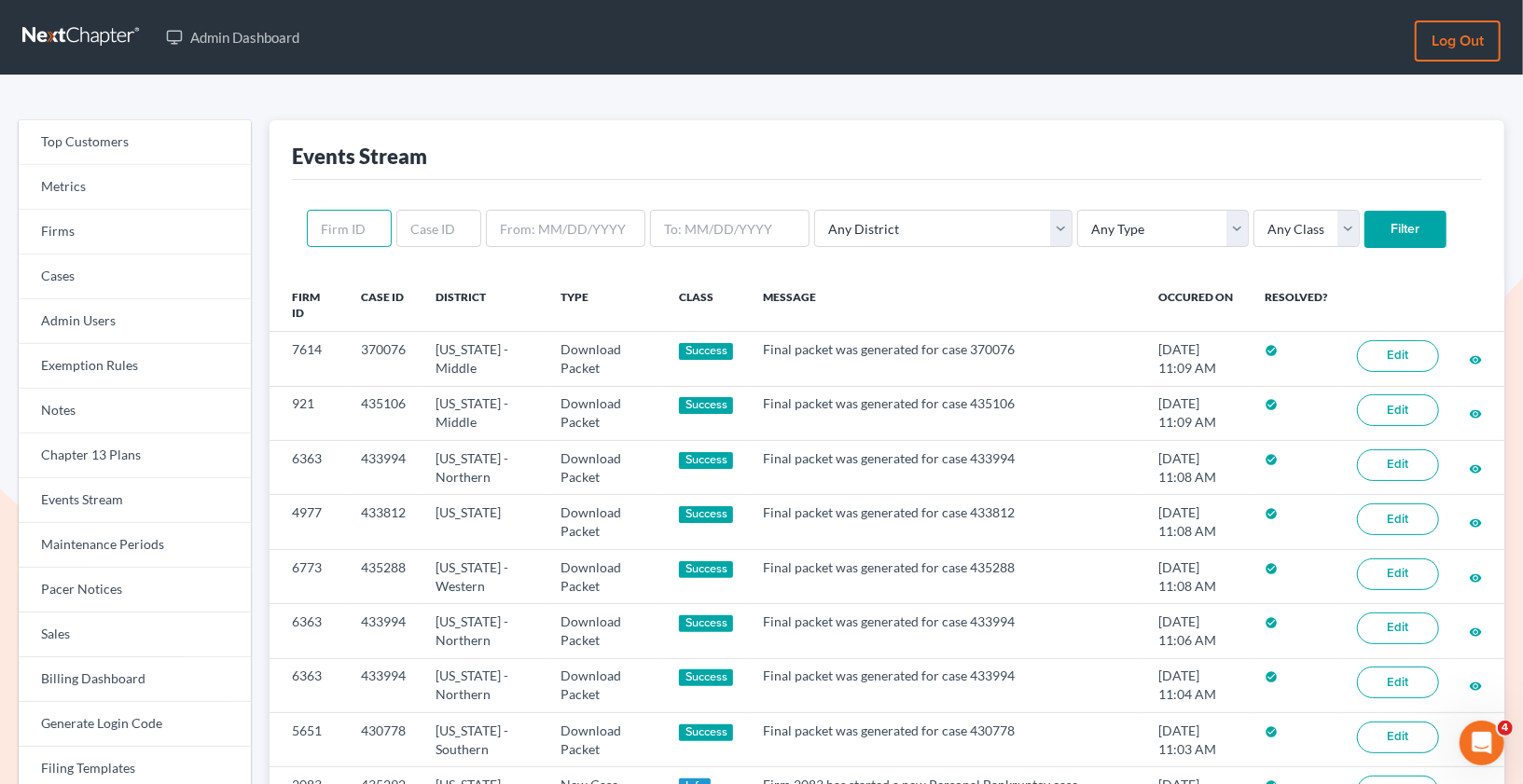
click at [356, 234] on input "text" at bounding box center [349, 228] width 84 height 37
paste input "2796"
type input "2796"
click at [1365, 232] on input "Filter" at bounding box center [1405, 228] width 83 height 37
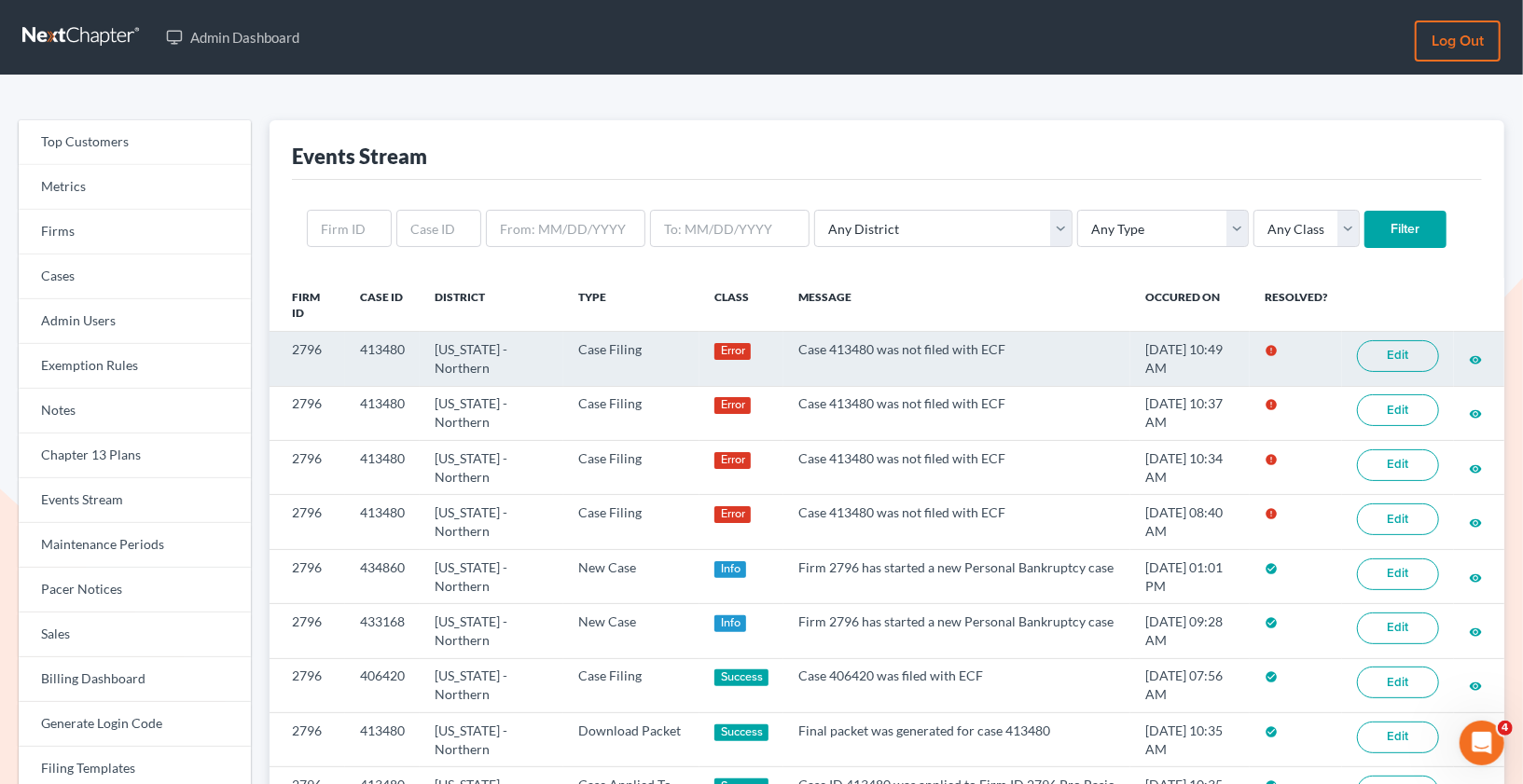
drag, startPoint x: 824, startPoint y: 341, endPoint x: 891, endPoint y: 353, distance: 68.1
click at [891, 353] on td "Case 413480 was not filed with ECF" at bounding box center [957, 358] width 347 height 54
drag, startPoint x: 869, startPoint y: 351, endPoint x: 827, endPoint y: 351, distance: 42.0
click at [826, 351] on td "Case 413480 was not filed with ECF" at bounding box center [957, 358] width 347 height 54
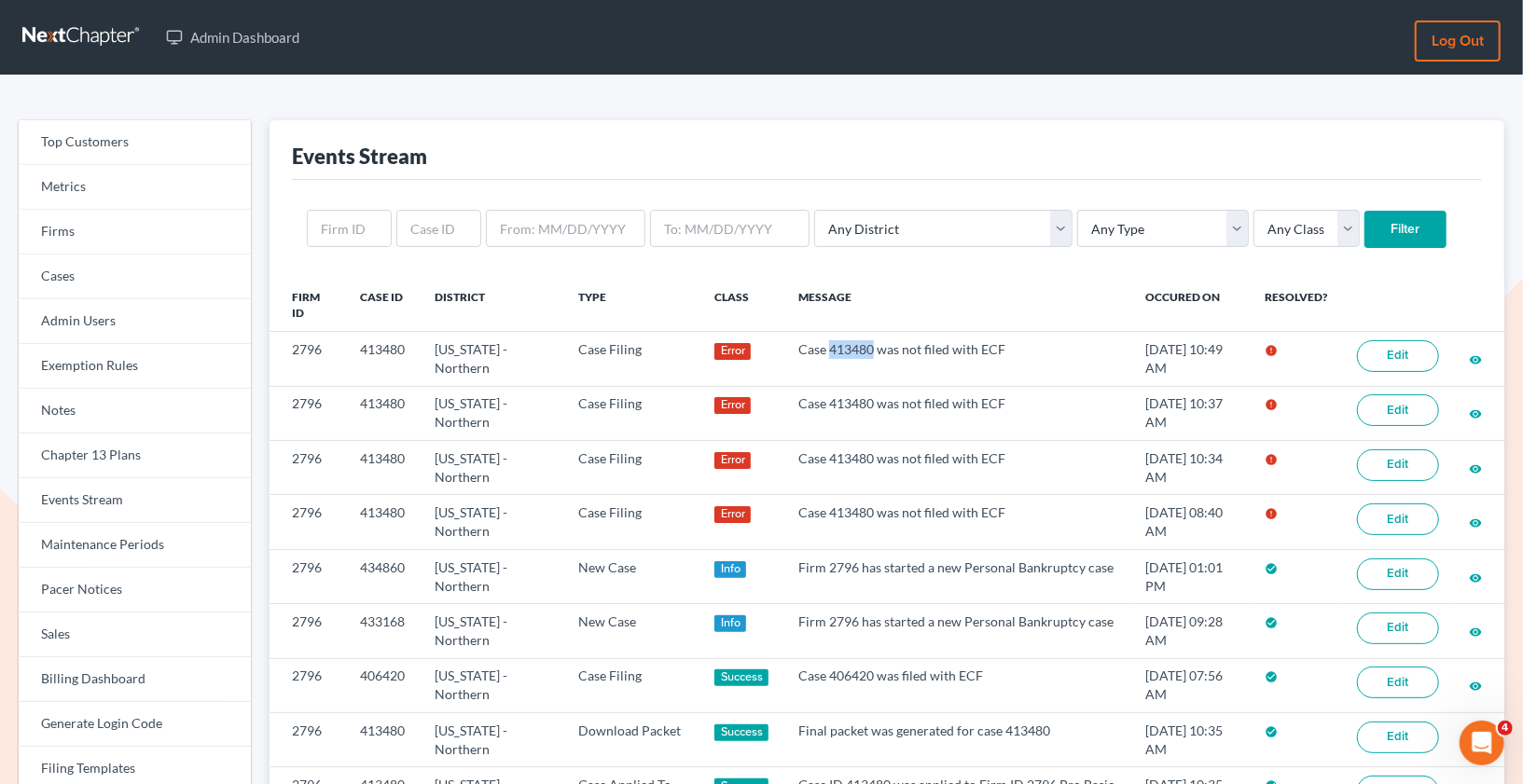
copy td "413480"
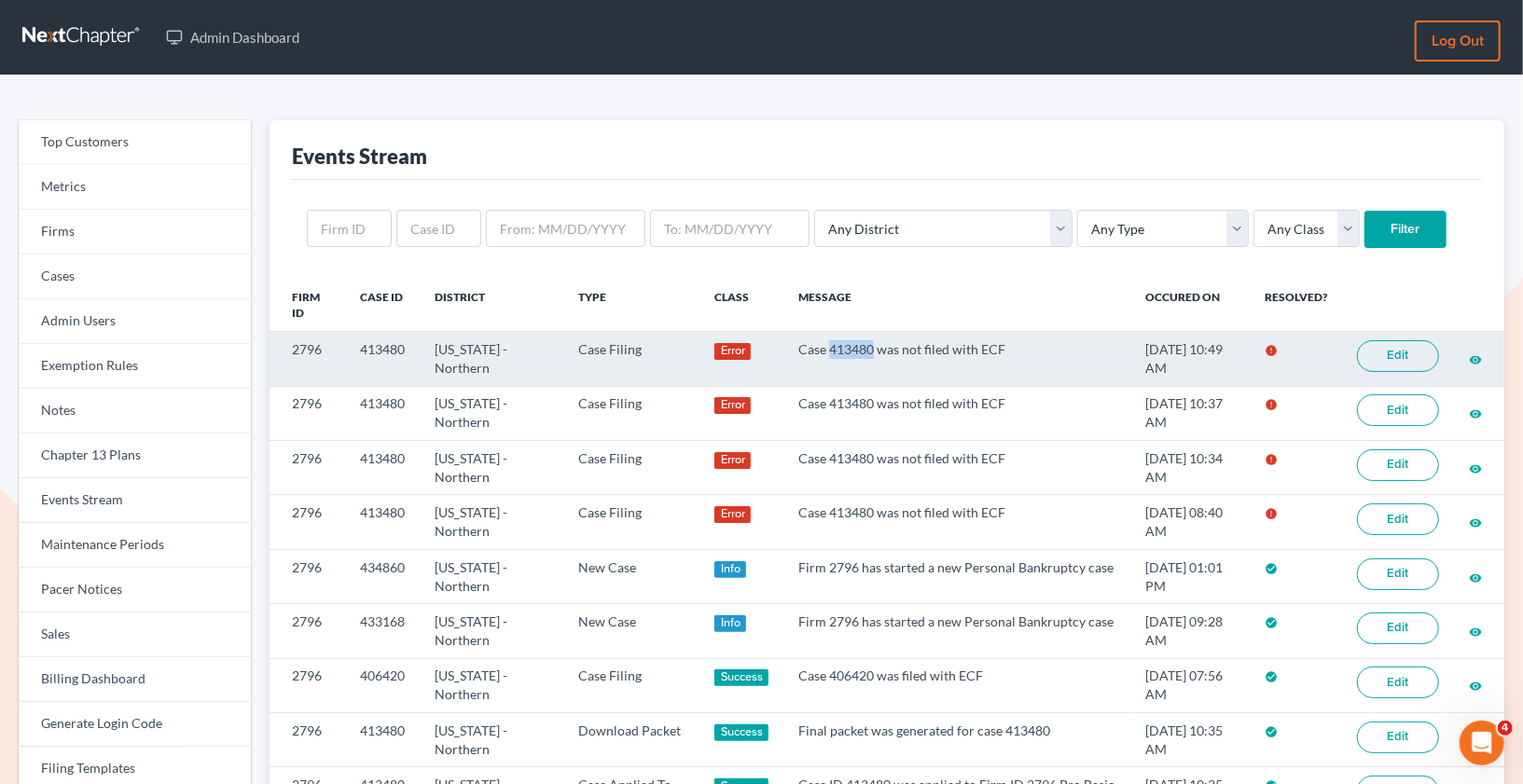
click at [1380, 346] on link "Edit" at bounding box center [1398, 356] width 83 height 31
